Goal: Task Accomplishment & Management: Use online tool/utility

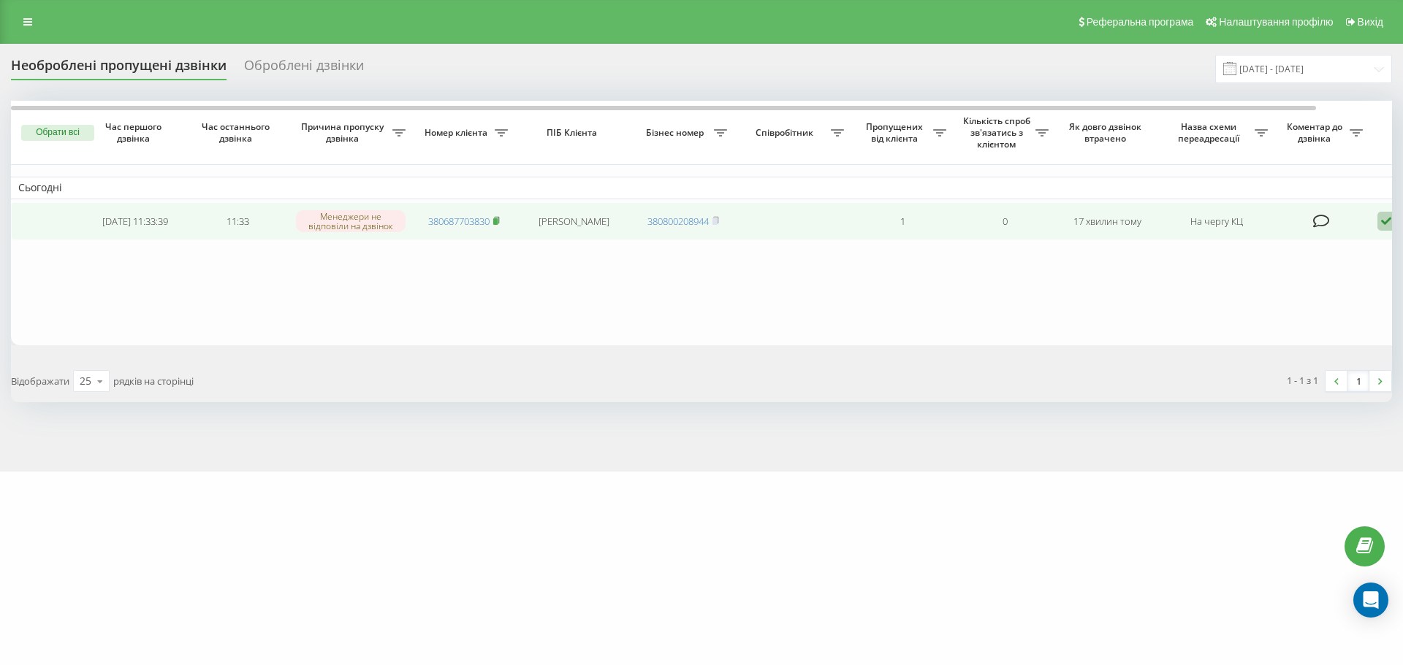
click at [500, 219] on icon at bounding box center [496, 220] width 7 height 9
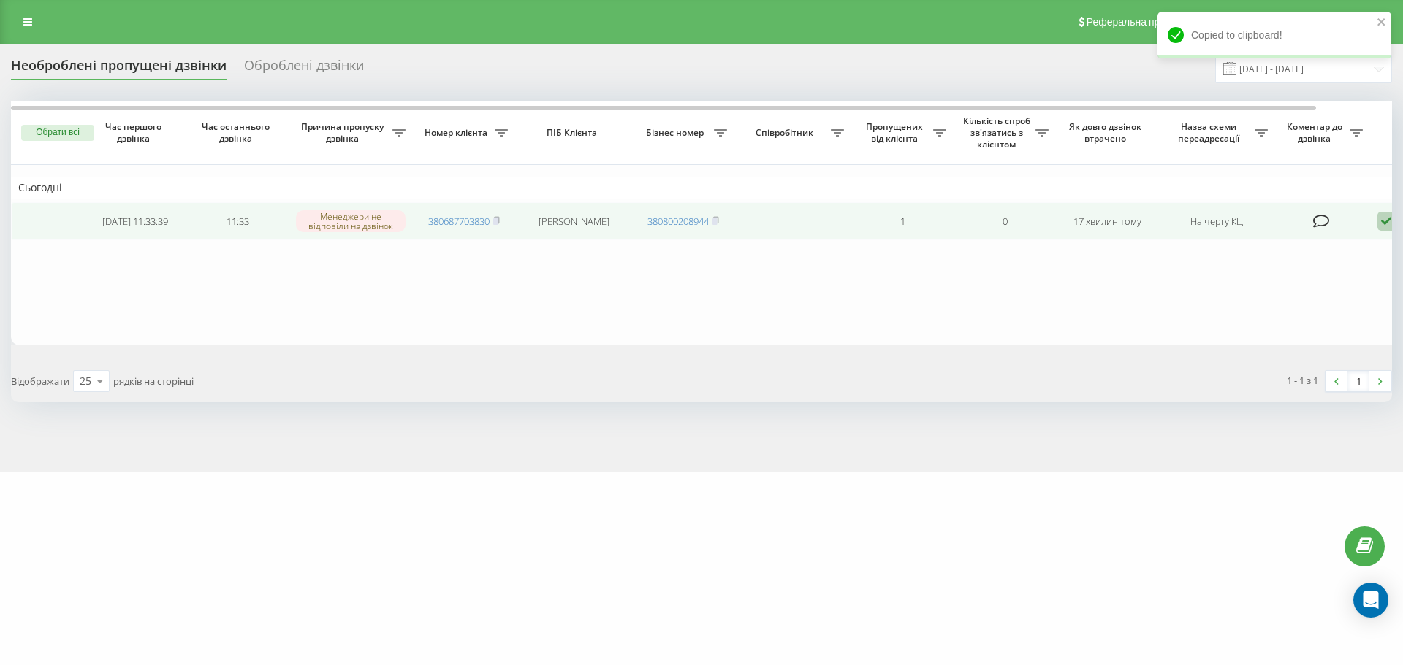
click at [1381, 224] on icon at bounding box center [1386, 222] width 18 height 20
click at [1262, 326] on span "Інший варіант" at bounding box center [1235, 323] width 73 height 14
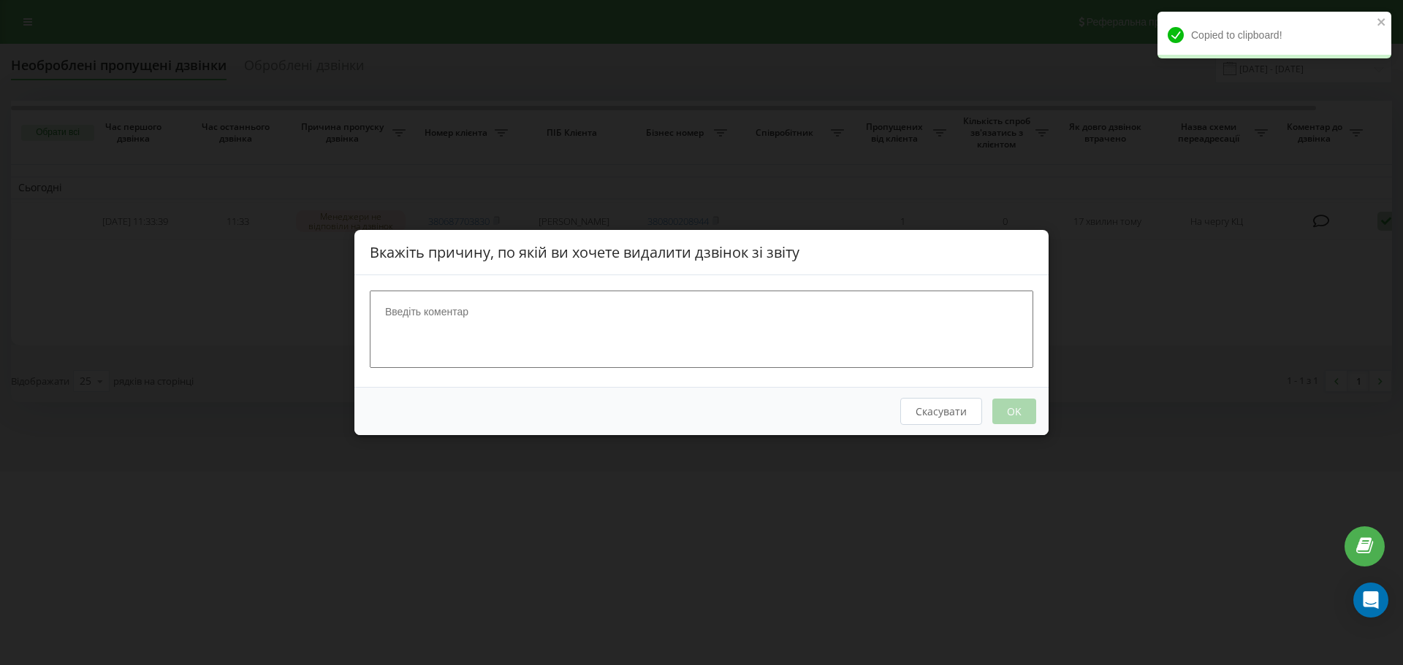
click at [710, 318] on textarea at bounding box center [701, 329] width 663 height 77
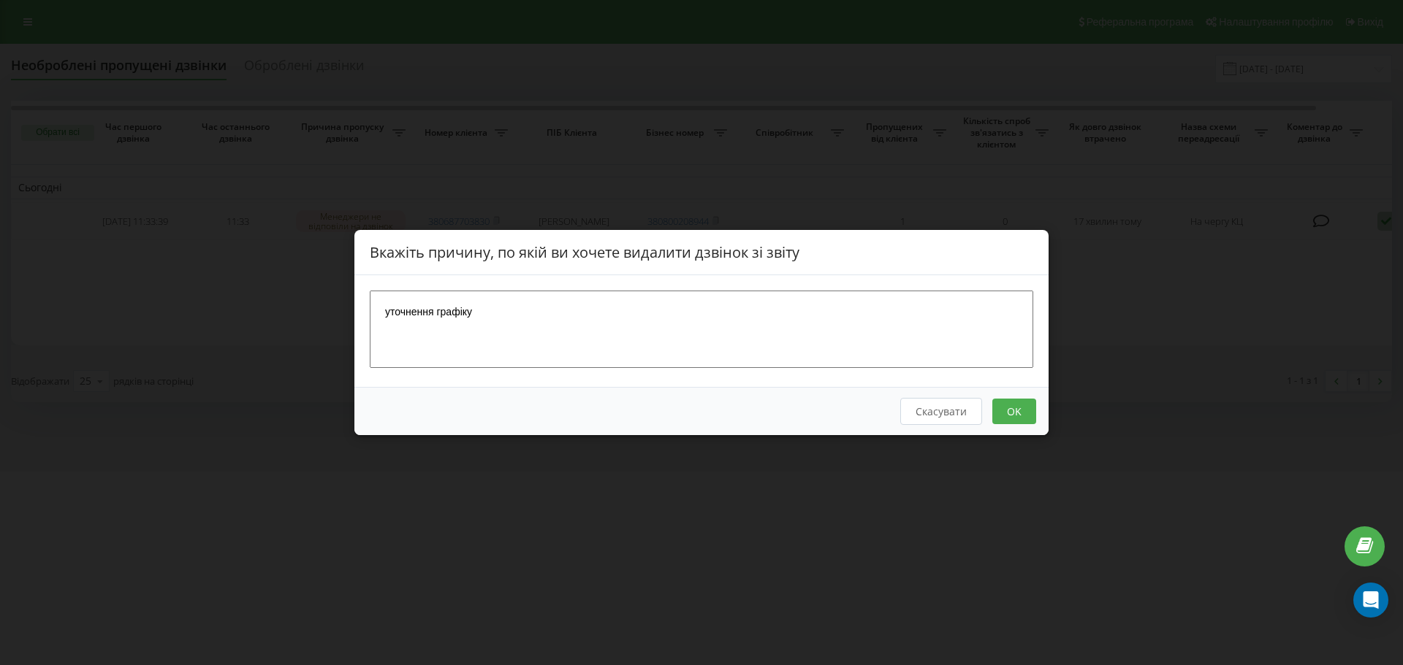
type textarea "уточнення графіку"
click at [1021, 400] on button "OK" at bounding box center [1014, 412] width 44 height 26
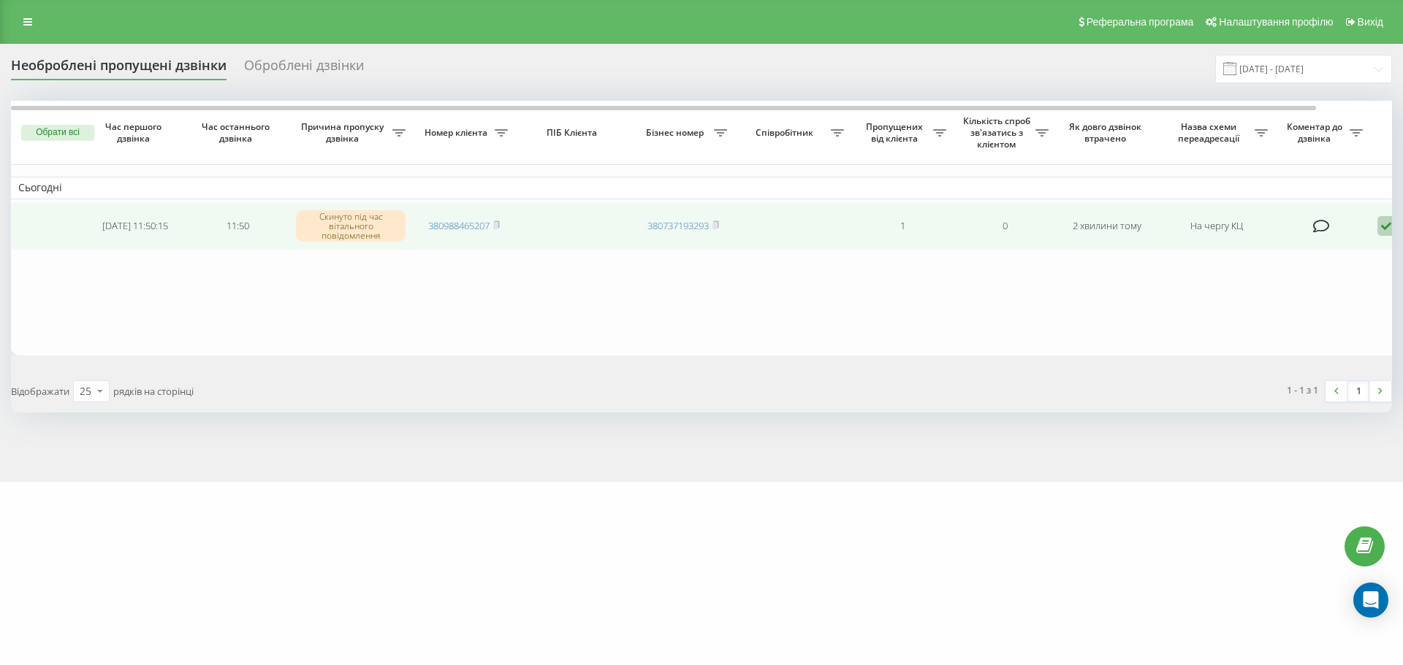
click at [1379, 228] on icon at bounding box center [1386, 226] width 18 height 20
click at [1367, 269] on span "Зв'язався з клієнтом за допомогою іншого каналу" at bounding box center [1324, 276] width 250 height 14
click at [1387, 225] on icon at bounding box center [1386, 226] width 18 height 20
click at [1356, 278] on span "Зв'язався з клієнтом за допомогою іншого каналу" at bounding box center [1324, 276] width 250 height 14
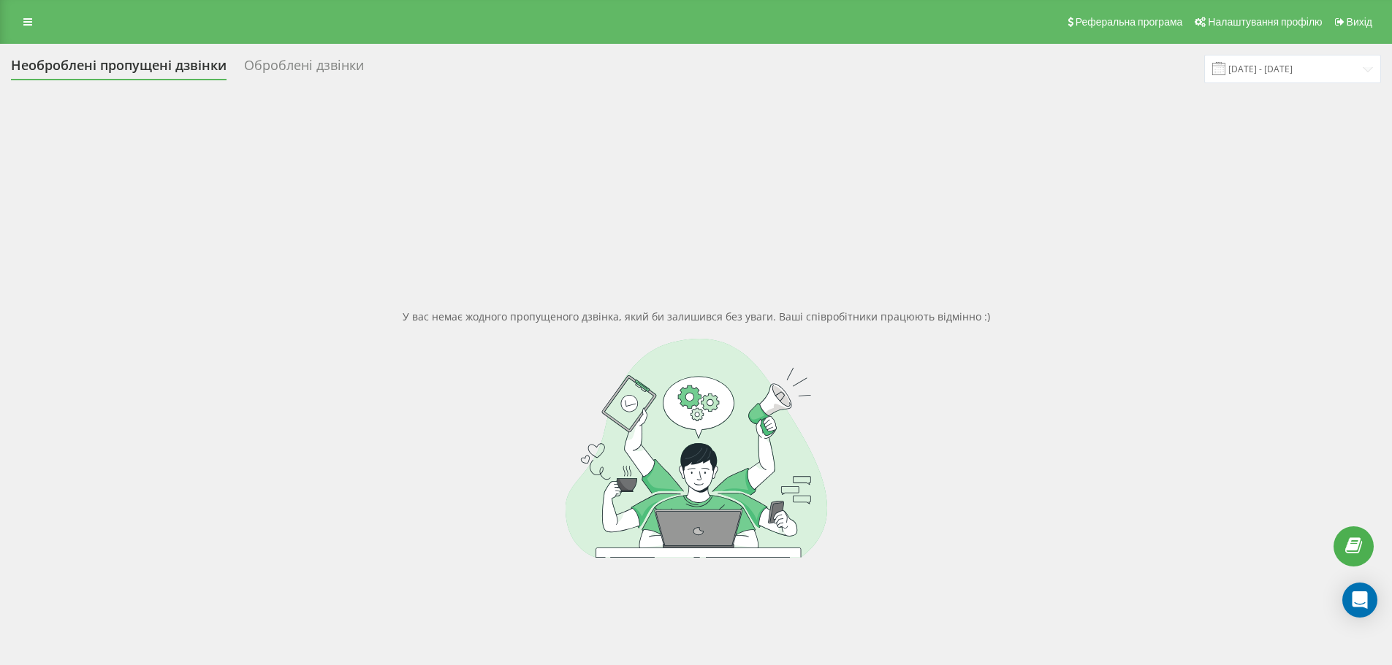
click at [844, 605] on div "У вас немає жодного пропущеного дзвінка, який би залишився без уваги. Ваші спів…" at bounding box center [696, 433] width 1370 height 665
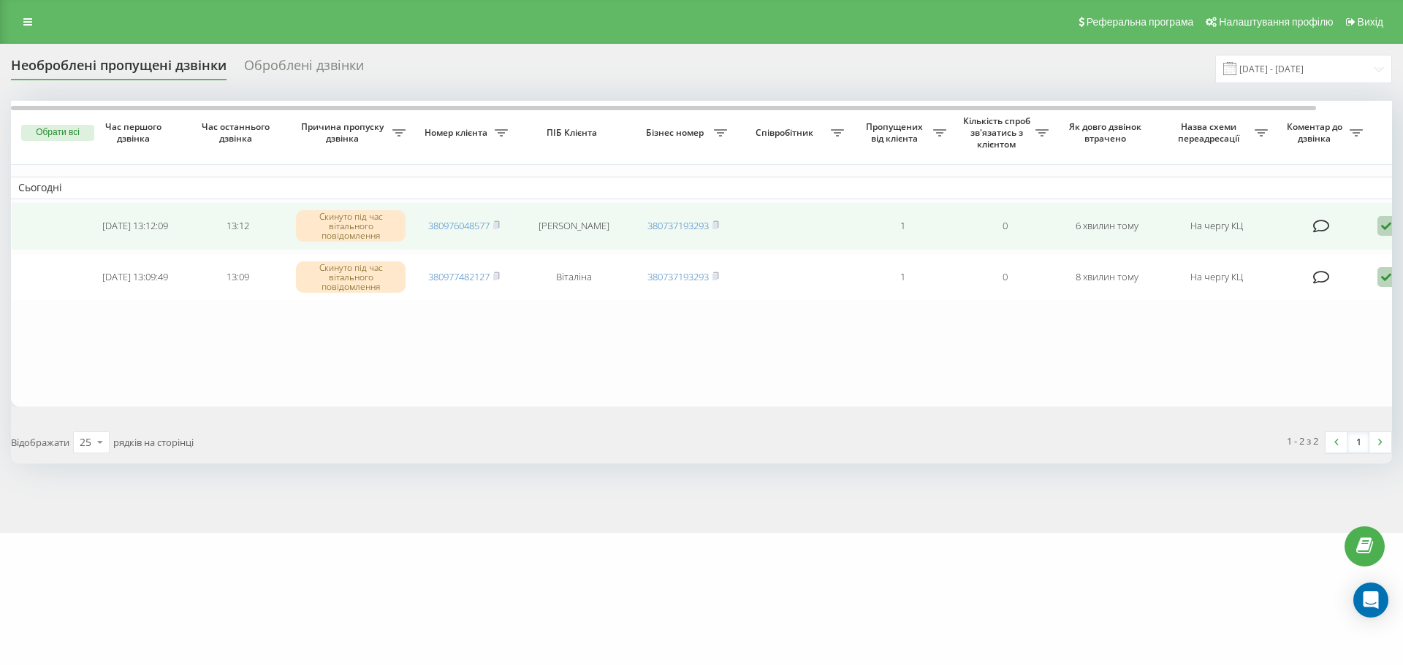
drag, startPoint x: 1388, startPoint y: 229, endPoint x: 1387, endPoint y: 242, distance: 12.5
click at [1387, 229] on icon at bounding box center [1386, 226] width 18 height 20
click at [1368, 283] on div "Зв'язався з клієнтом за допомогою іншого каналу" at bounding box center [1323, 276] width 273 height 26
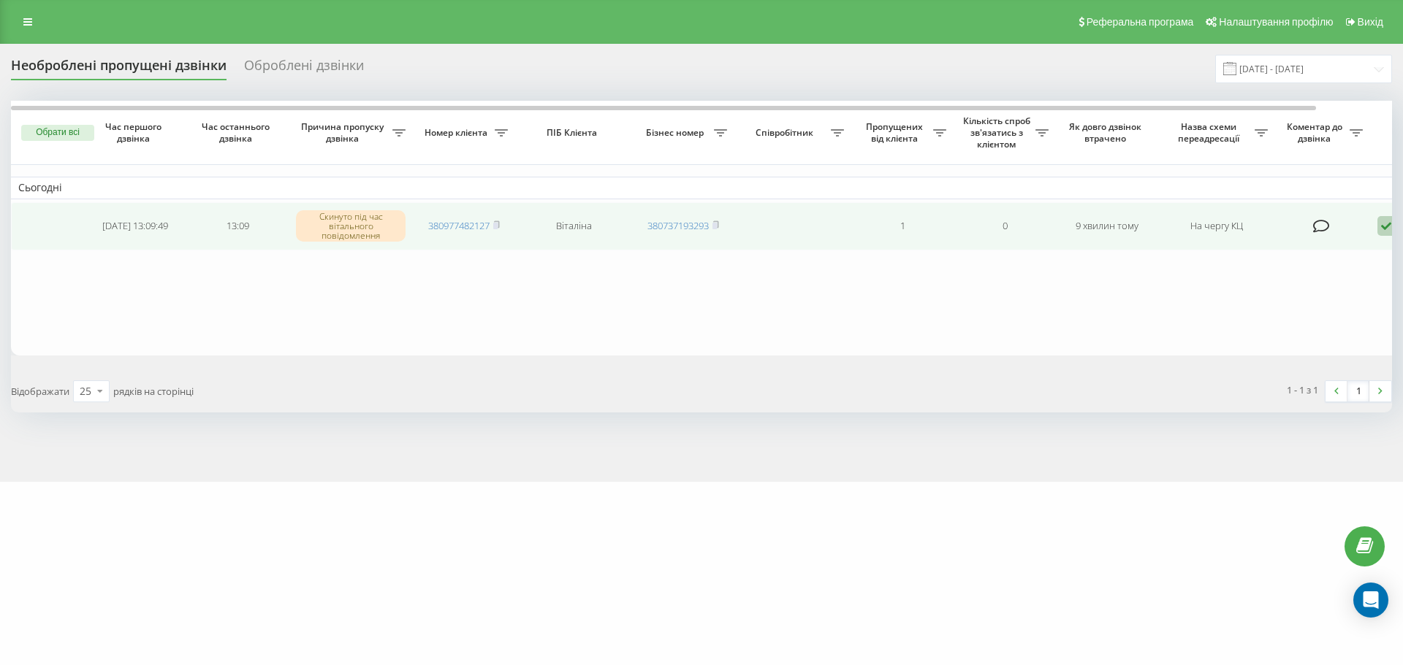
click at [1380, 230] on icon at bounding box center [1386, 226] width 18 height 20
click at [1373, 280] on span "Зв'язався з клієнтом за допомогою іншого каналу" at bounding box center [1324, 276] width 250 height 14
click at [497, 221] on rect at bounding box center [495, 221] width 4 height 7
click at [1383, 224] on icon at bounding box center [1386, 222] width 18 height 20
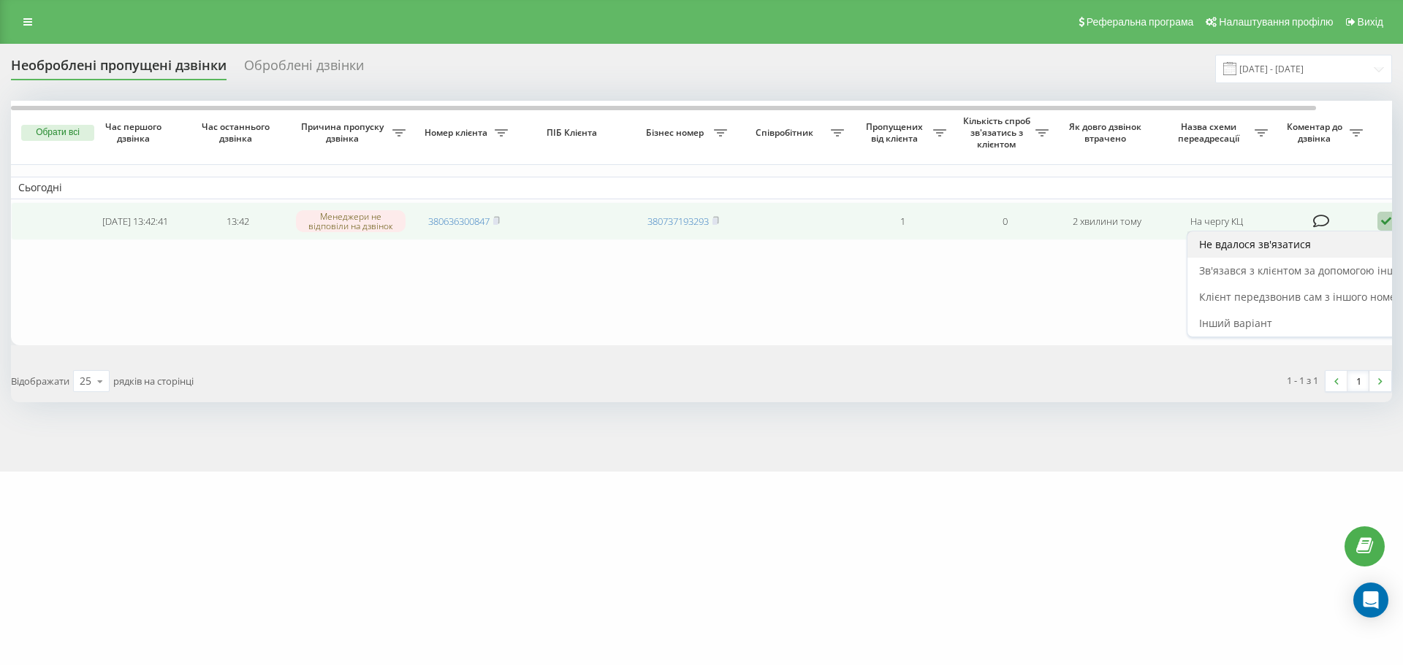
click at [1340, 247] on div "Не вдалося зв'язатися" at bounding box center [1323, 245] width 273 height 26
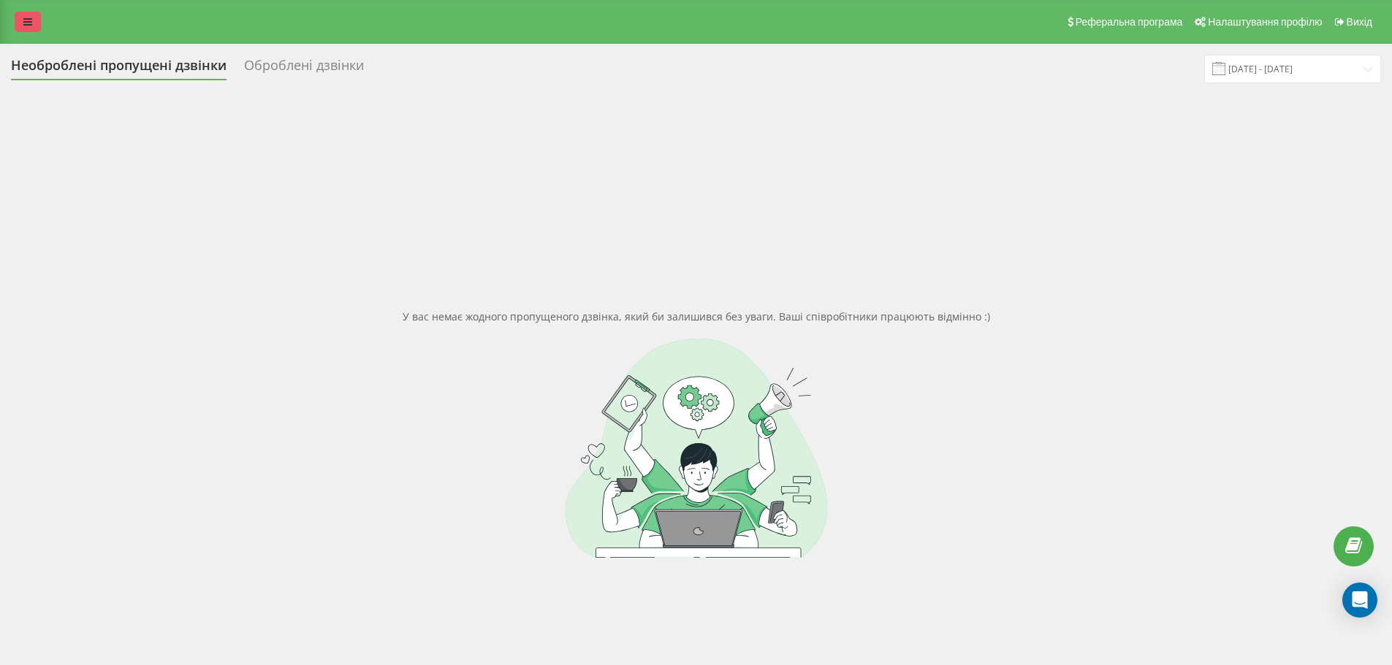
click at [31, 26] on icon at bounding box center [27, 22] width 9 height 10
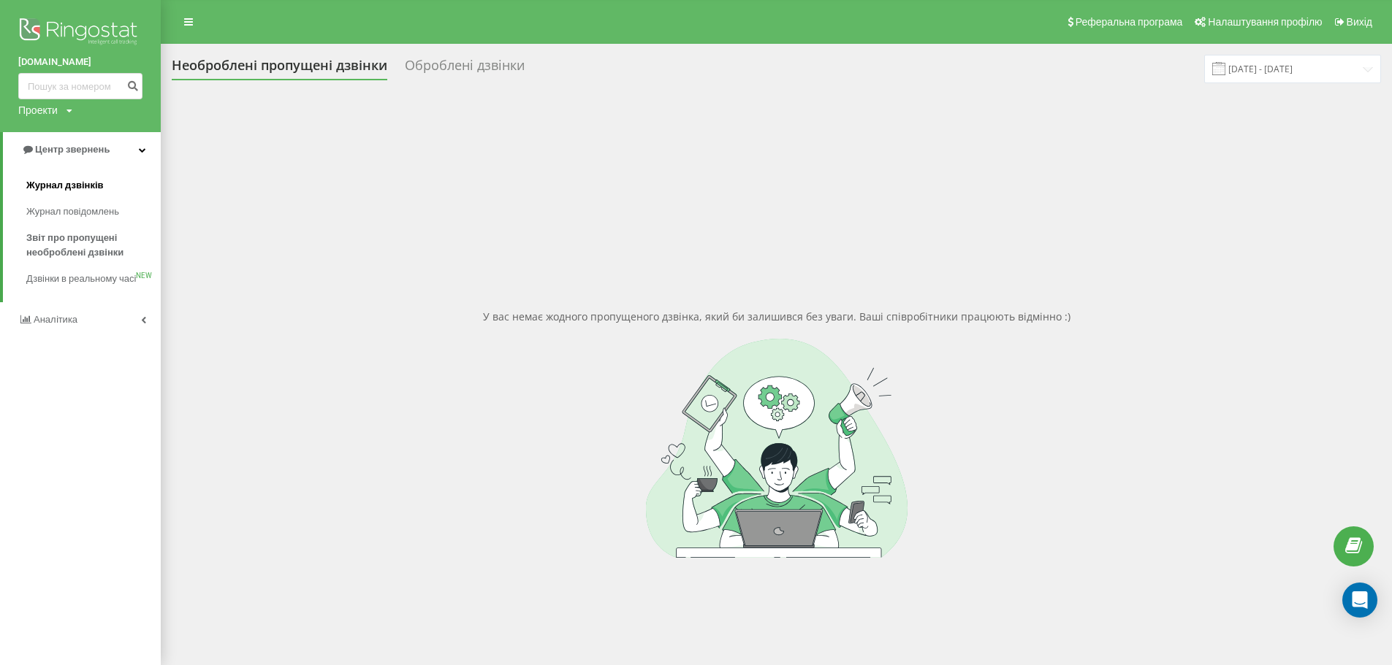
click at [74, 191] on span "Журнал дзвінків" at bounding box center [64, 185] width 77 height 15
click at [83, 179] on span "Журнал дзвінків" at bounding box center [64, 185] width 77 height 15
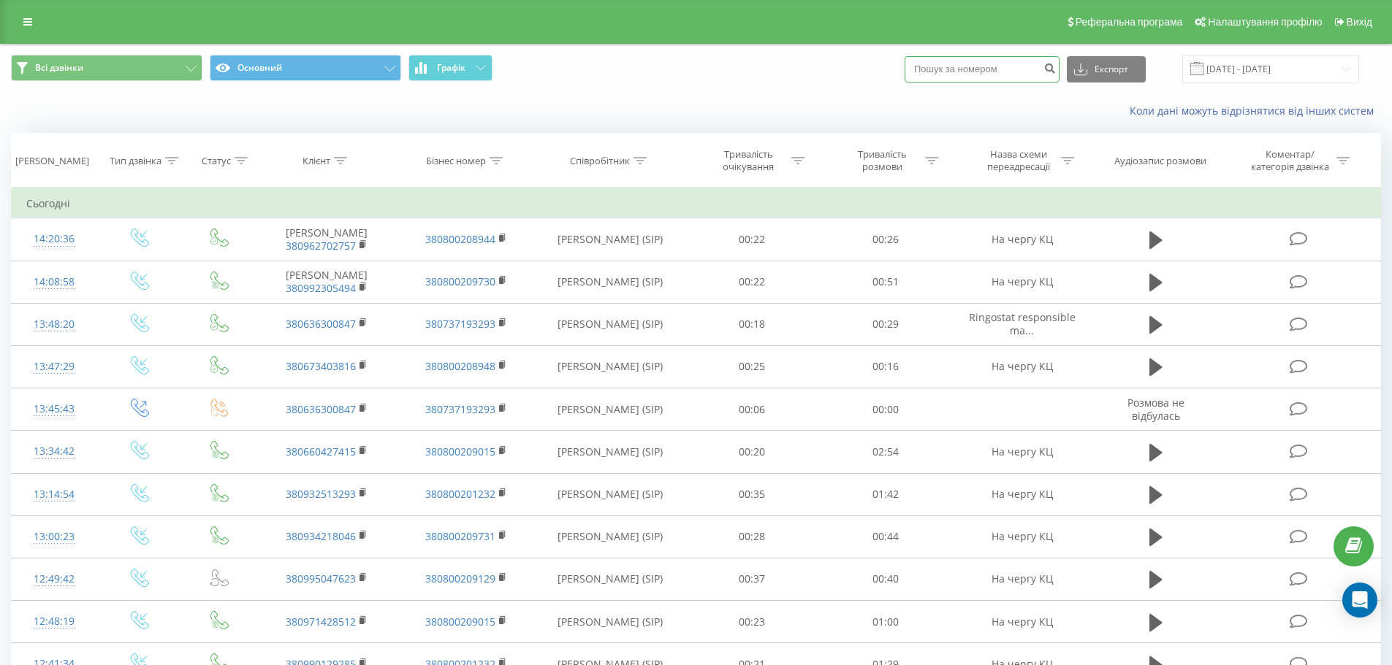
paste input "0963919537"
type input "0963919537"
click at [28, 23] on icon at bounding box center [27, 22] width 9 height 10
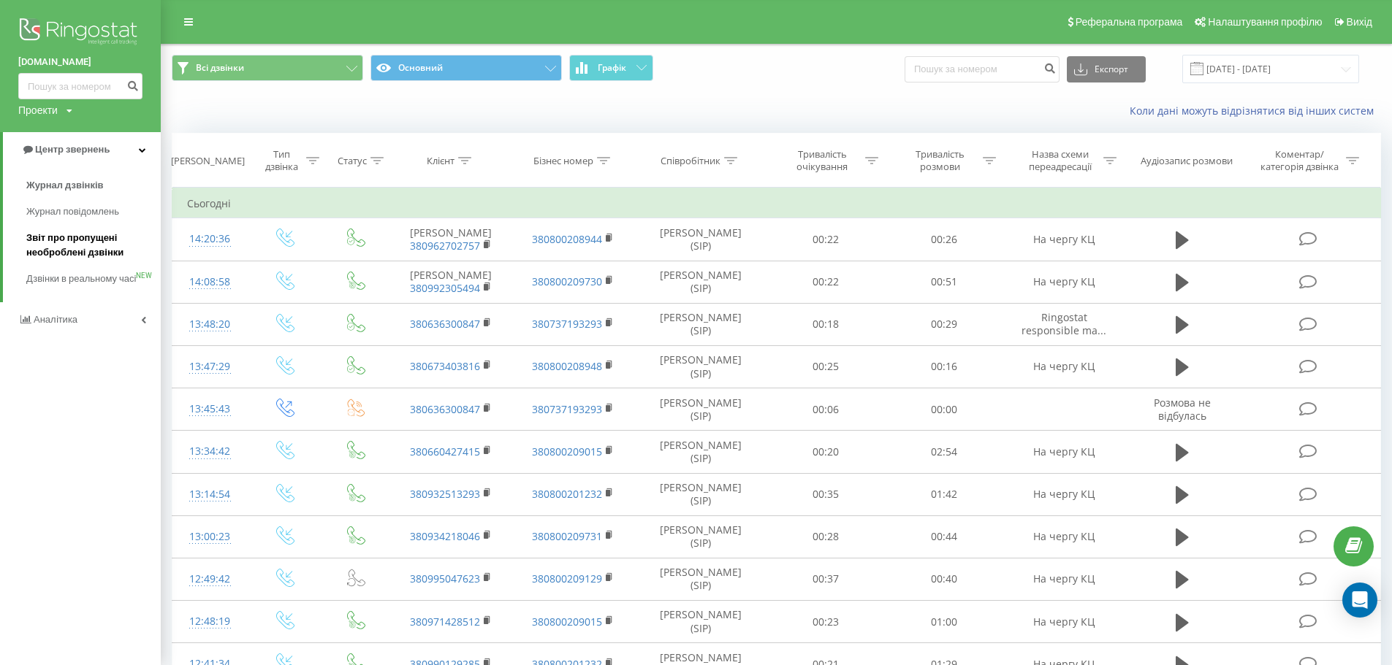
click at [92, 244] on span "Звіт про пропущені необроблені дзвінки" at bounding box center [89, 245] width 127 height 29
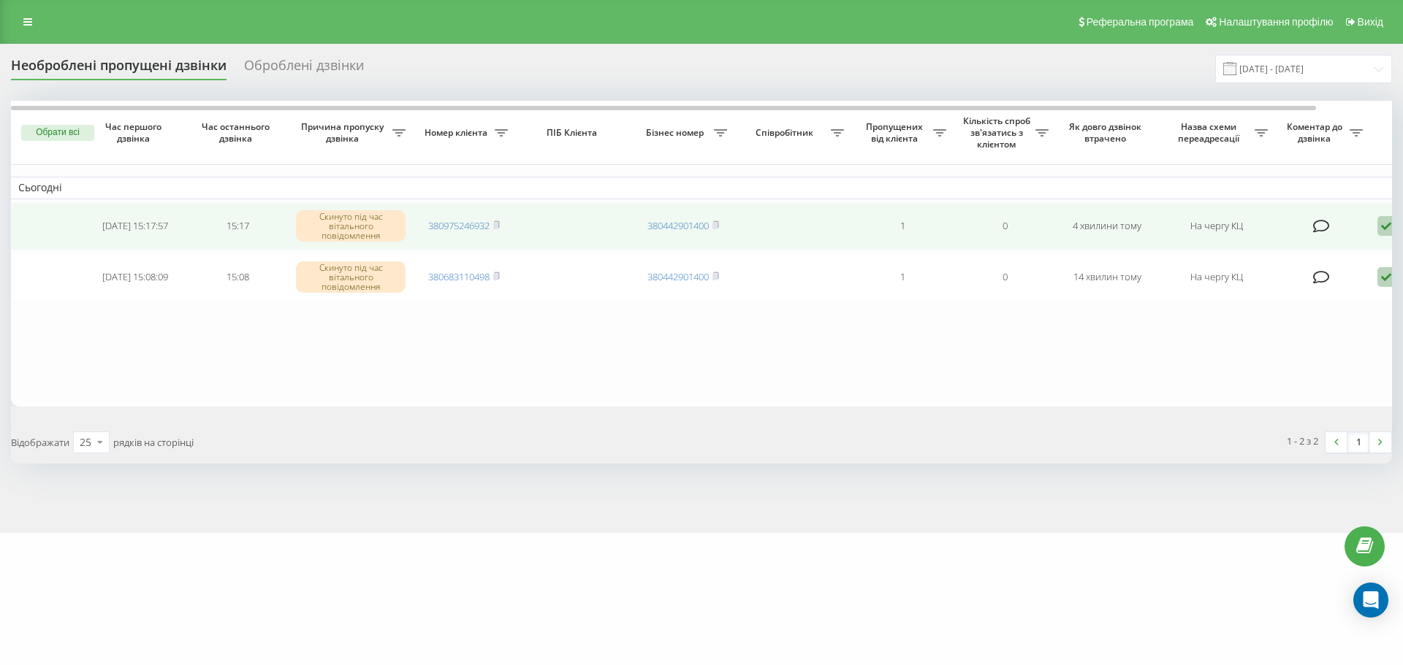
click at [1381, 229] on icon at bounding box center [1386, 226] width 18 height 20
click at [1351, 274] on span "Зв'язався з клієнтом за допомогою іншого каналу" at bounding box center [1324, 276] width 250 height 14
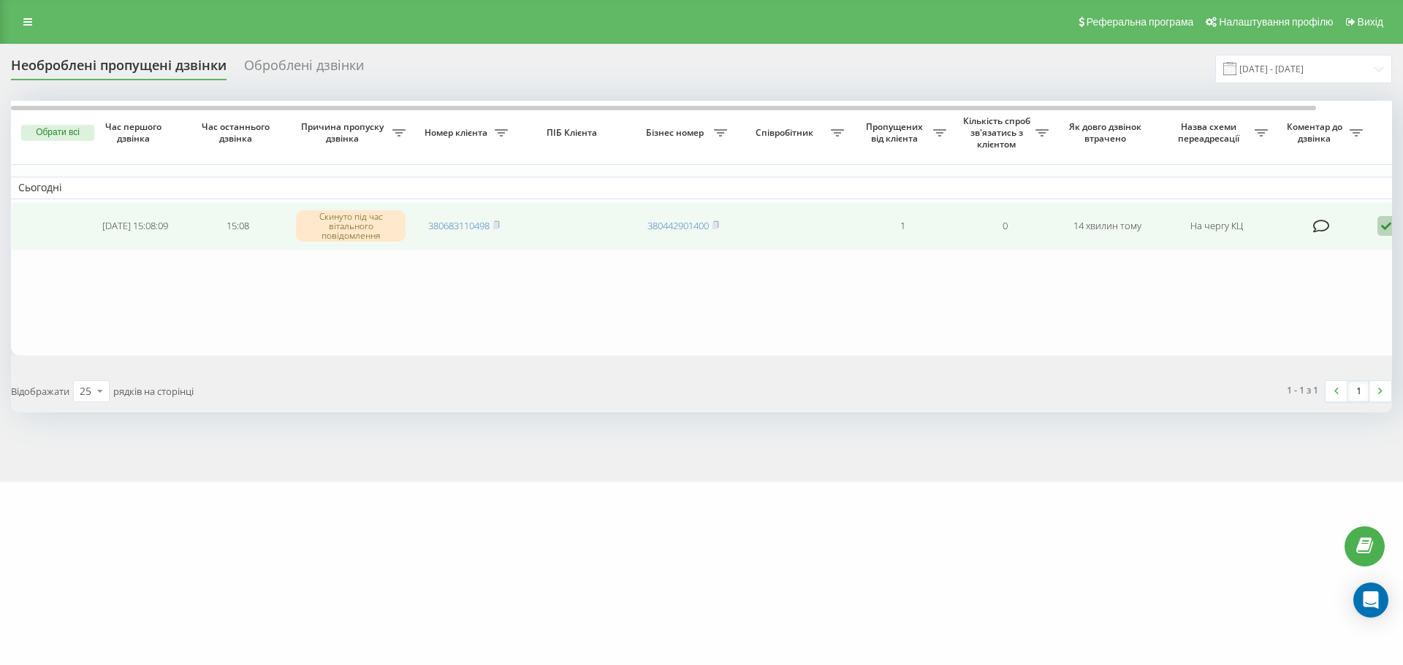
click at [1389, 224] on icon at bounding box center [1386, 226] width 18 height 20
click at [1351, 268] on div "Зв'язався з клієнтом за допомогою іншого каналу" at bounding box center [1323, 276] width 273 height 26
